Goal: Transaction & Acquisition: Download file/media

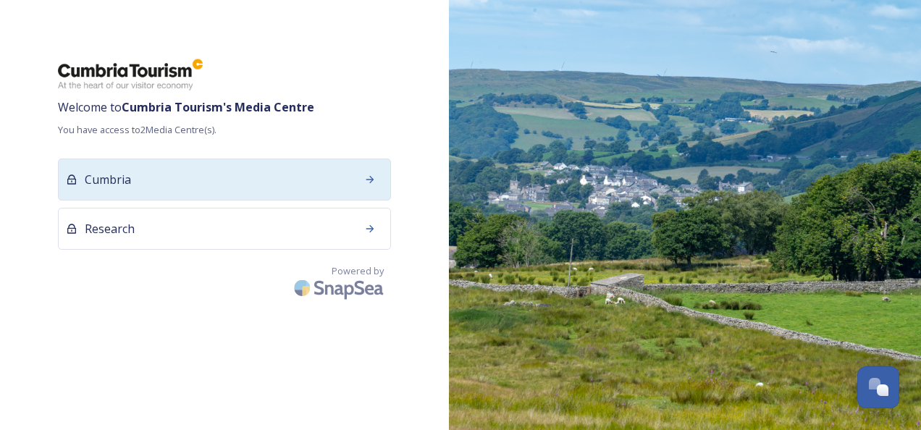
click at [261, 169] on div "Cumbria" at bounding box center [224, 180] width 333 height 42
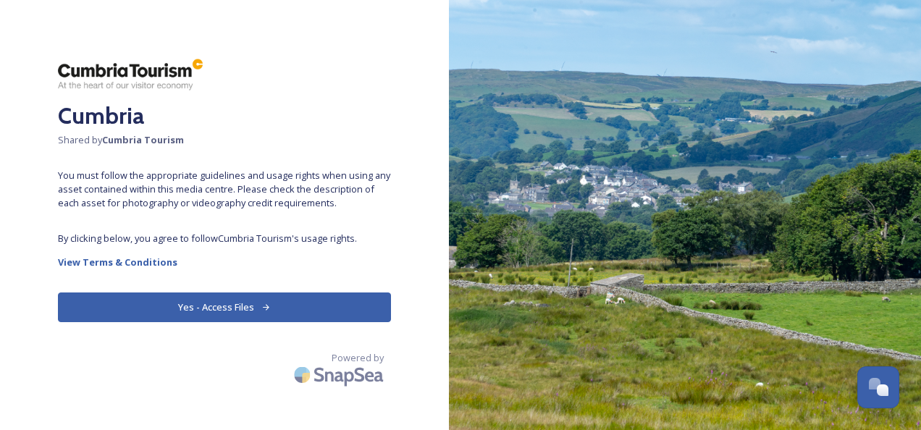
click at [307, 301] on button "Yes - Access Files" at bounding box center [224, 307] width 333 height 30
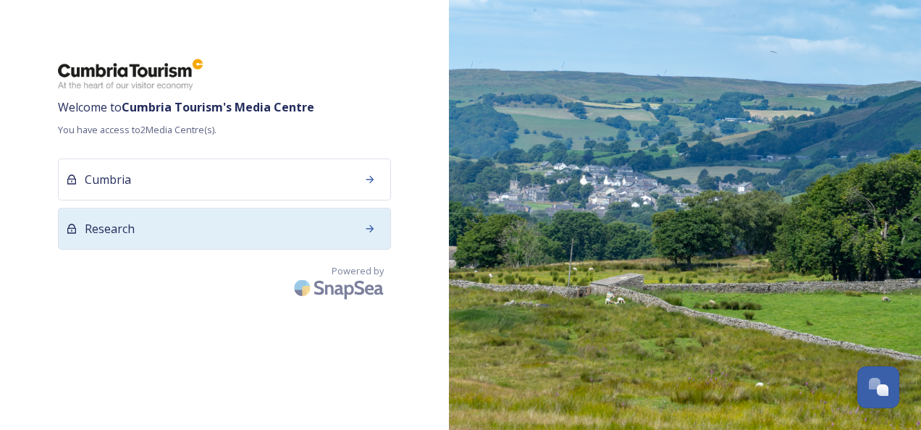
click at [135, 220] on div "Research" at bounding box center [224, 229] width 333 height 42
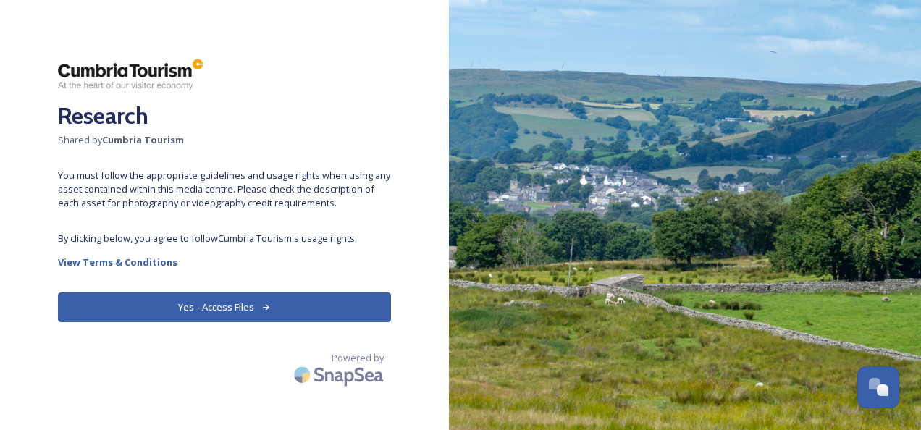
click at [226, 308] on button "Yes - Access Files" at bounding box center [224, 307] width 333 height 30
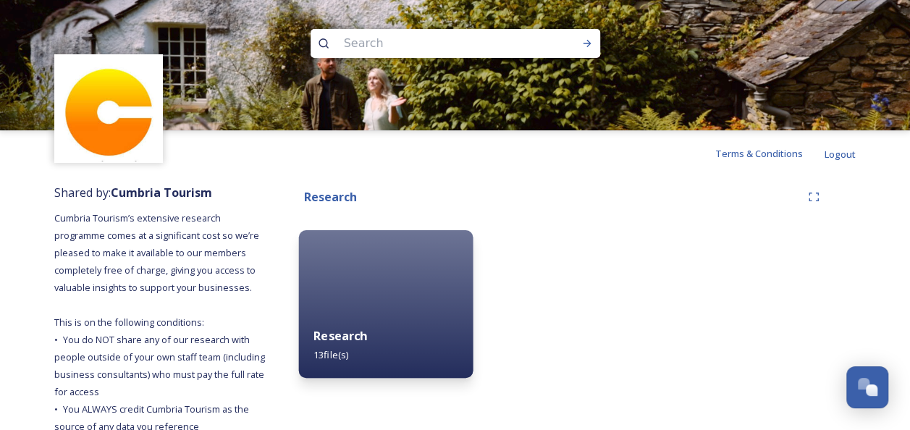
click at [350, 369] on div "Research 13 file(s)" at bounding box center [386, 345] width 174 height 66
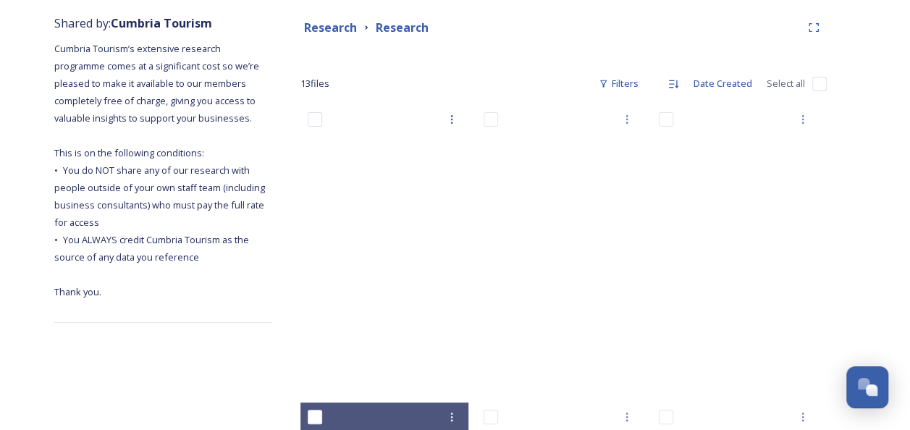
scroll to position [145, 0]
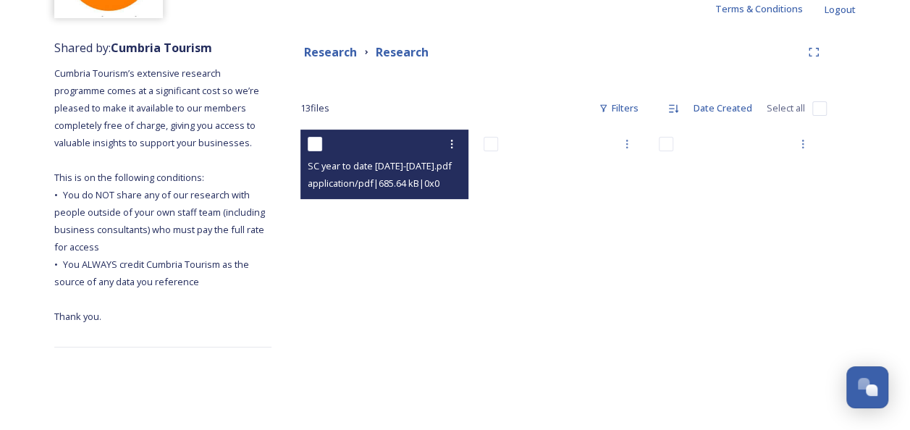
click at [310, 145] on input "checkbox" at bounding box center [315, 144] width 14 height 14
checkbox input "true"
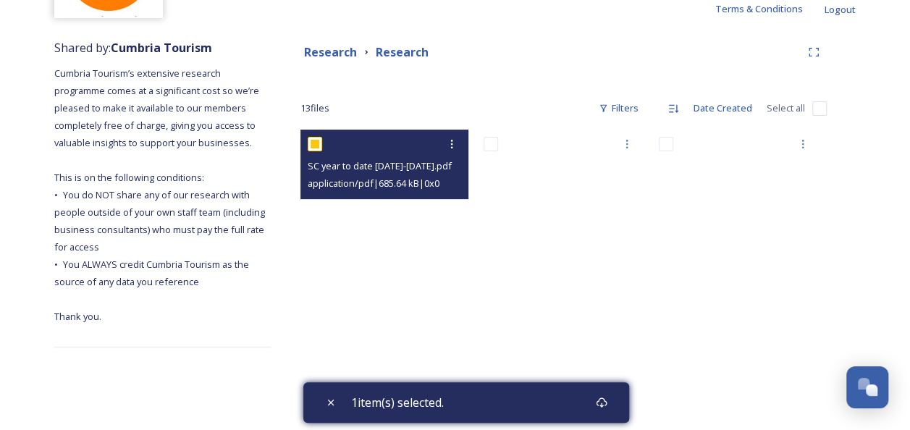
click at [379, 160] on span "SC year to date [DATE]-[DATE].pdf" at bounding box center [380, 165] width 144 height 13
click at [399, 175] on div "application/pdf | 685.64 kB | 0 x 0" at bounding box center [386, 182] width 157 height 17
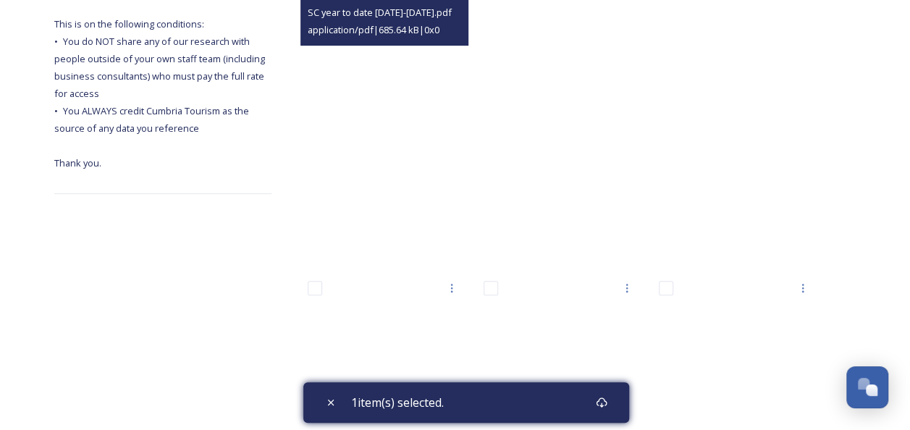
scroll to position [362, 0]
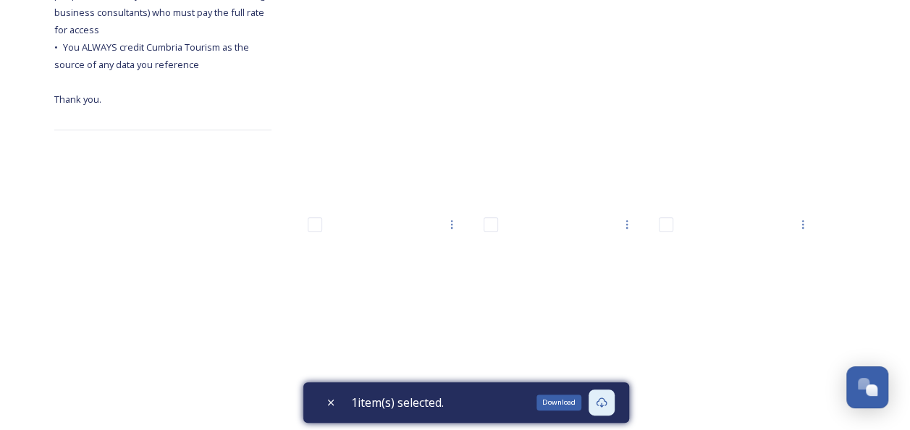
click at [607, 399] on icon at bounding box center [602, 403] width 12 height 12
click at [542, 400] on div "Download" at bounding box center [558, 403] width 45 height 16
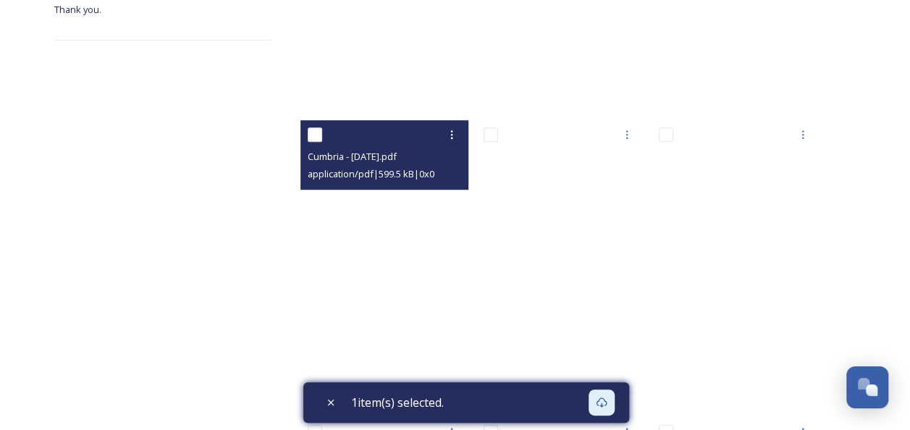
scroll to position [434, 0]
